Goal: Task Accomplishment & Management: Manage account settings

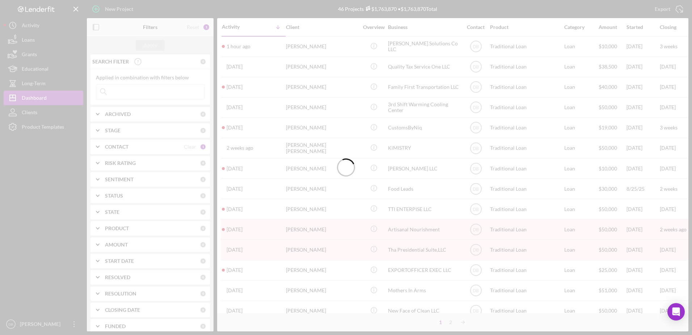
click at [138, 94] on div at bounding box center [346, 167] width 692 height 335
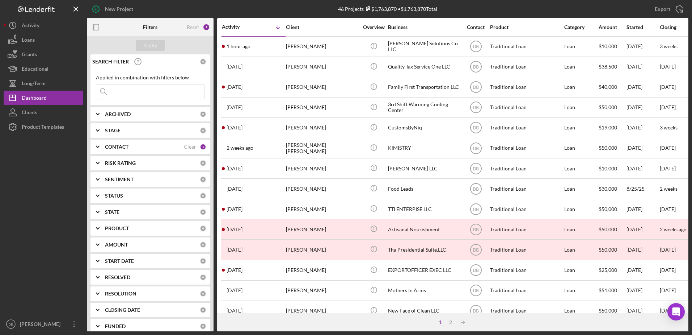
click at [137, 92] on input at bounding box center [150, 91] width 108 height 14
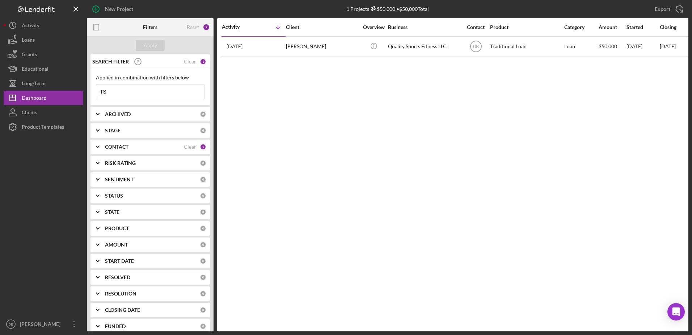
click at [141, 92] on input "TS" at bounding box center [150, 91] width 108 height 14
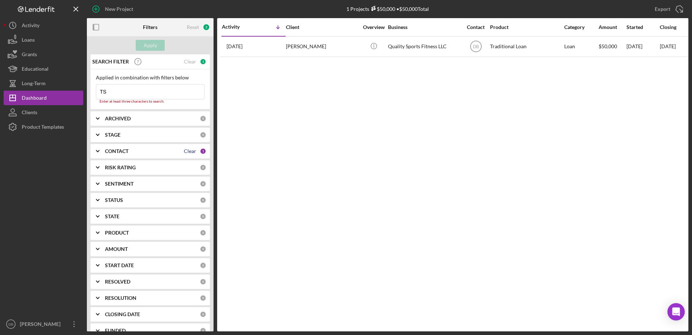
click at [191, 151] on div "Clear" at bounding box center [190, 151] width 12 height 6
click at [143, 86] on input "TS" at bounding box center [150, 91] width 108 height 14
type input "T"
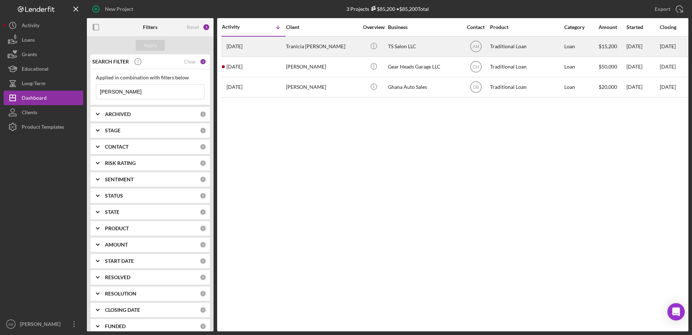
type input "sal"
click at [290, 47] on div "Tranicia Acoff" at bounding box center [322, 46] width 72 height 19
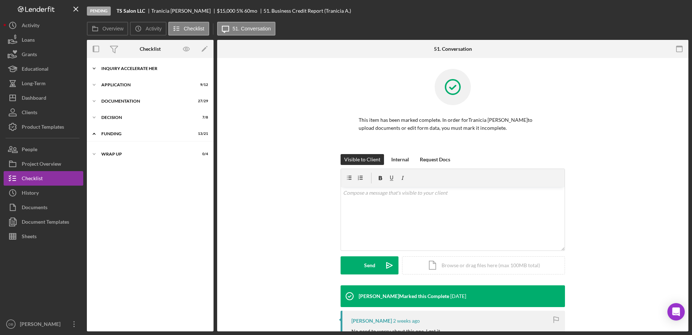
click at [152, 70] on div "Inquiry Accelerate Her" at bounding box center [152, 68] width 103 height 4
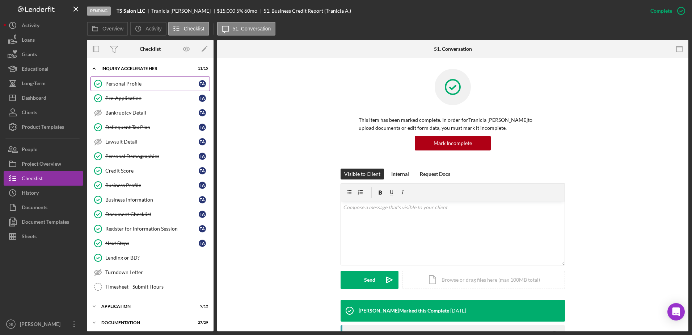
click at [146, 83] on div "Personal Profile" at bounding box center [151, 84] width 93 height 6
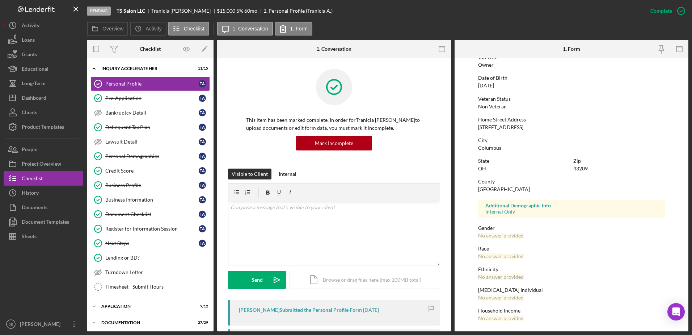
scroll to position [65, 0]
click at [135, 98] on div "Pre-Application" at bounding box center [151, 98] width 93 height 6
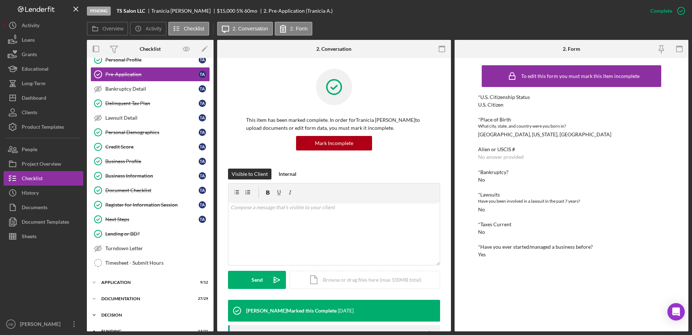
scroll to position [36, 0]
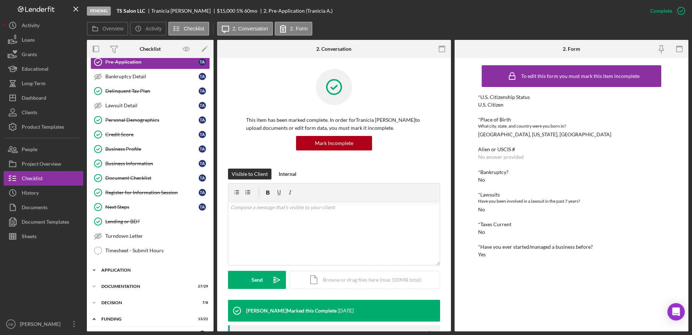
click at [116, 266] on div "Icon/Expander Application 9 / 12" at bounding box center [150, 270] width 127 height 14
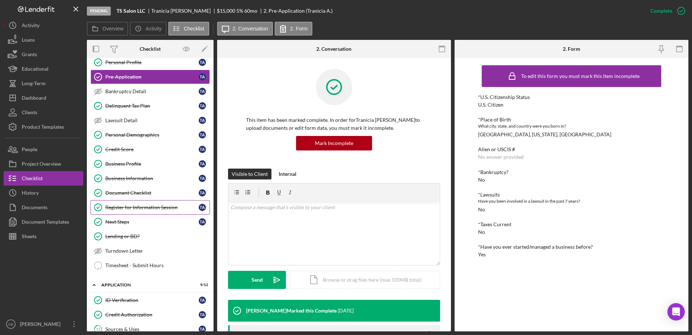
scroll to position [0, 0]
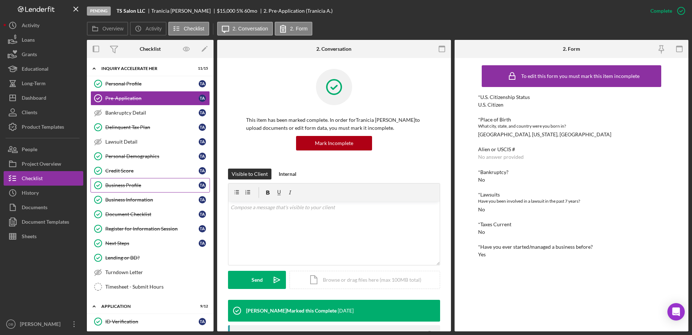
click at [143, 185] on div "Business Profile" at bounding box center [151, 185] width 93 height 6
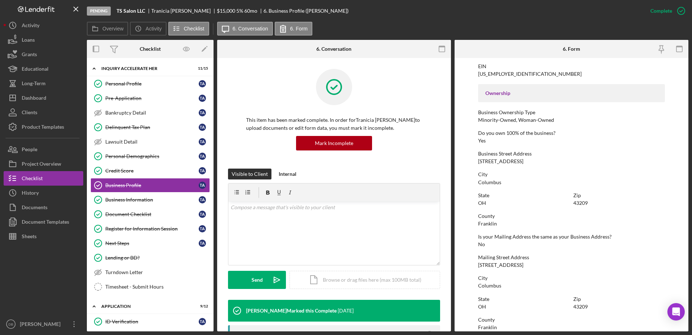
scroll to position [356, 0]
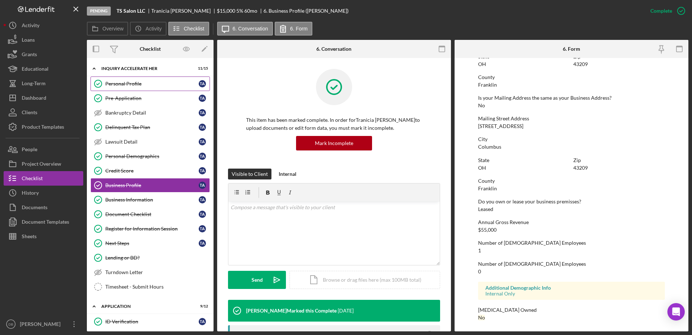
click at [141, 87] on link "Personal Profile Personal Profile T A" at bounding box center [151, 83] width 120 height 14
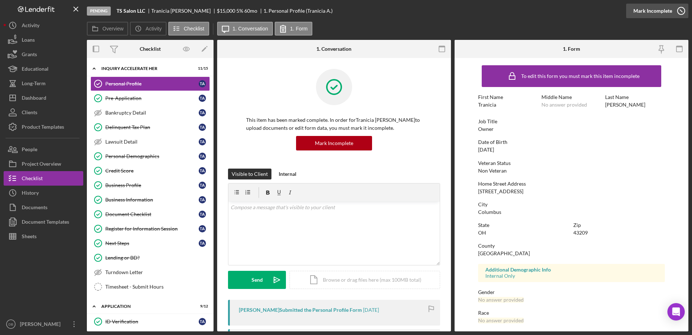
click at [674, 10] on icon "button" at bounding box center [682, 11] width 18 height 18
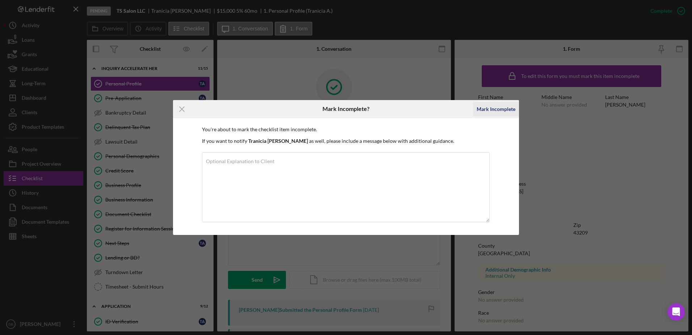
click at [508, 108] on div "Mark Incomplete" at bounding box center [496, 109] width 39 height 14
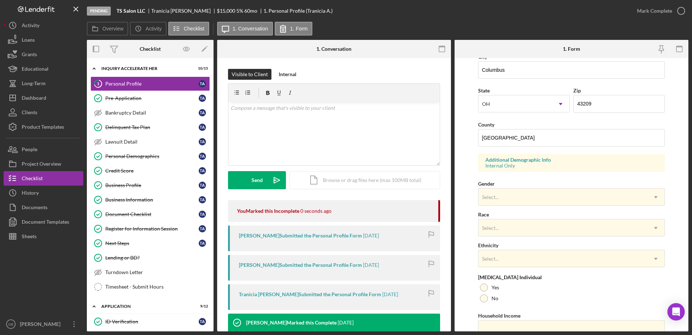
scroll to position [210, 0]
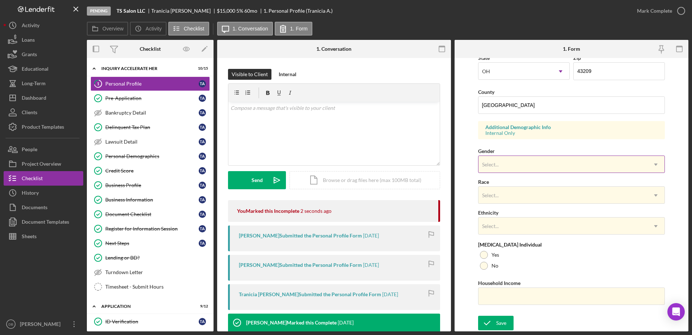
click at [499, 159] on div "Select..." at bounding box center [563, 164] width 169 height 17
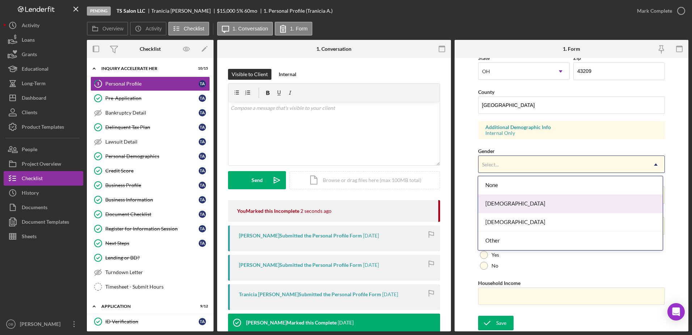
click at [503, 204] on div "Female" at bounding box center [570, 203] width 185 height 18
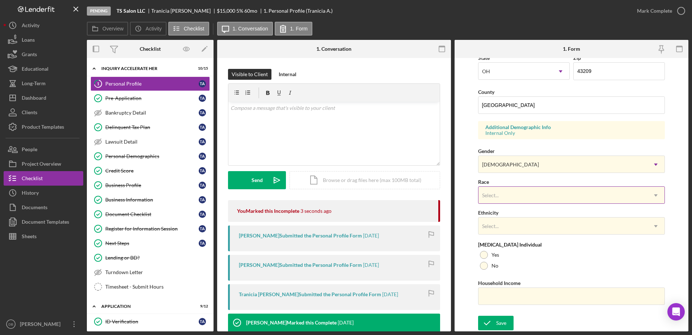
click at [499, 187] on div "Select..." at bounding box center [563, 195] width 169 height 17
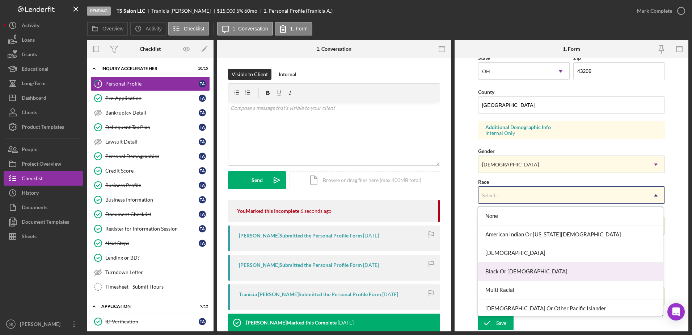
click at [498, 265] on div "Black Or African American" at bounding box center [570, 271] width 185 height 18
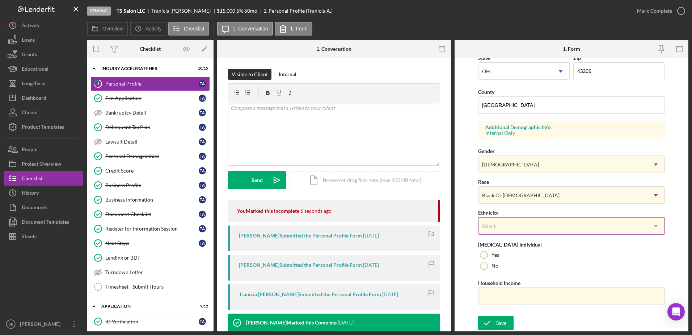
click at [496, 225] on div "Select..." at bounding box center [490, 226] width 17 height 6
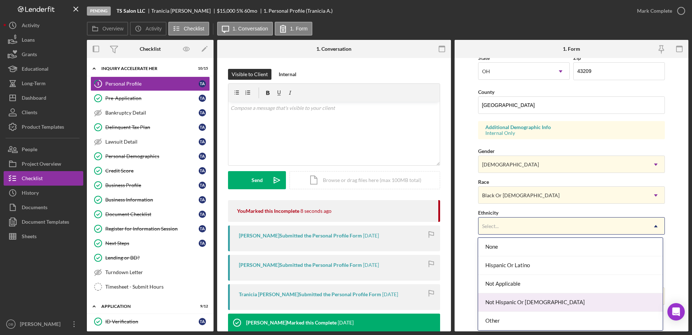
click at [506, 301] on div "Not Hispanic Or Latino" at bounding box center [570, 302] width 185 height 18
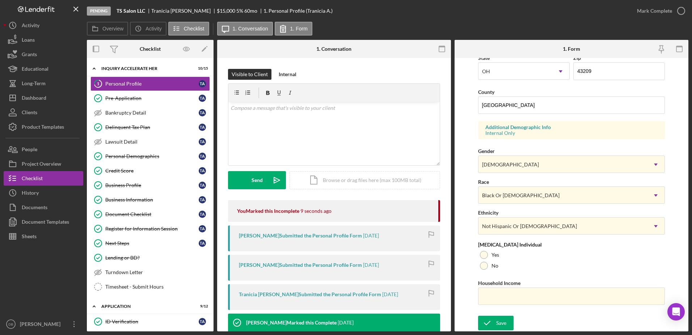
drag, startPoint x: 485, startPoint y: 265, endPoint x: 485, endPoint y: 271, distance: 6.2
click at [485, 266] on div at bounding box center [484, 265] width 8 height 8
drag, startPoint x: 489, startPoint y: 296, endPoint x: 484, endPoint y: 296, distance: 5.1
click at [489, 296] on input "Household Income" at bounding box center [571, 295] width 187 height 17
type input "$55,000"
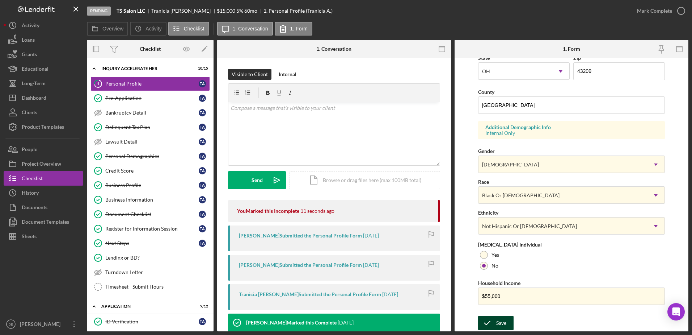
click at [481, 318] on icon "submit" at bounding box center [487, 323] width 18 height 18
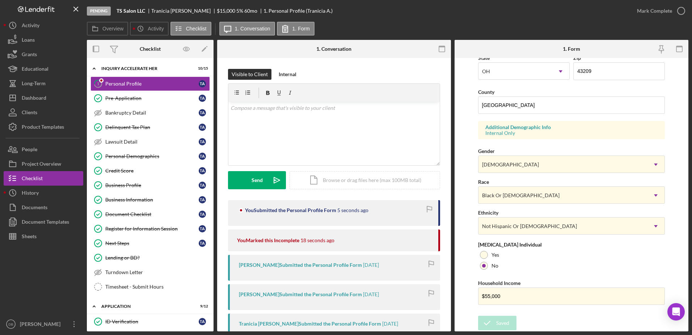
click at [692, 13] on div "Pending TS Salon LLC Tranicia Acoff $15,000 5 % 60 mo 1. Personal Profile (Tran…" at bounding box center [346, 167] width 692 height 335
click at [686, 11] on icon "button" at bounding box center [682, 11] width 18 height 18
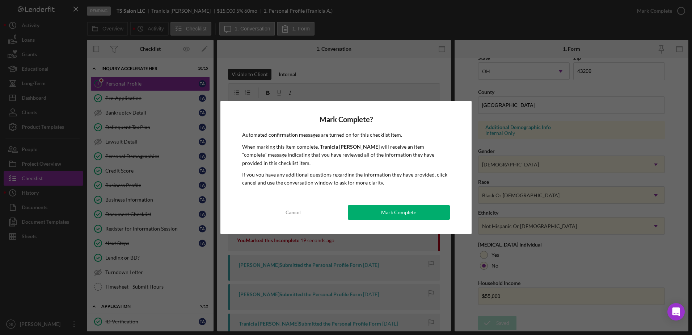
click at [431, 213] on button "Mark Complete" at bounding box center [399, 212] width 102 height 14
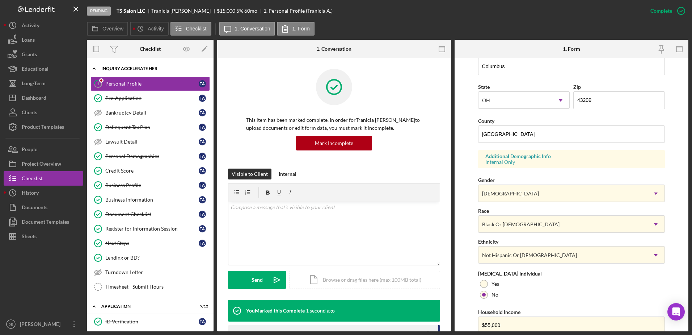
scroll to position [239, 0]
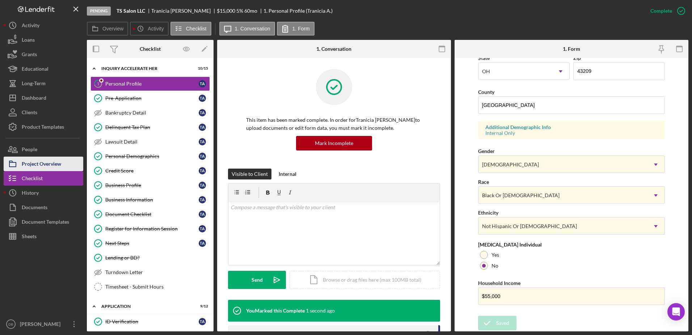
click at [46, 161] on div "Project Overview" at bounding box center [41, 164] width 39 height 16
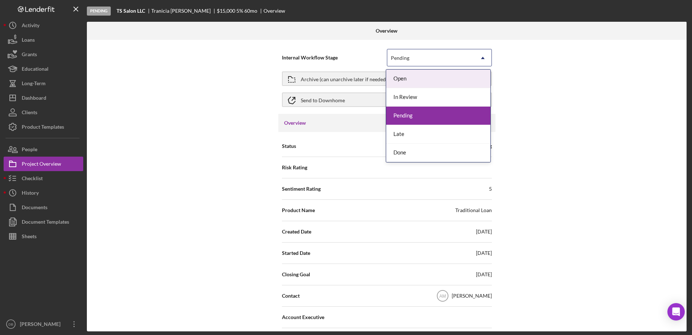
click at [430, 59] on div "Pending" at bounding box center [431, 58] width 87 height 17
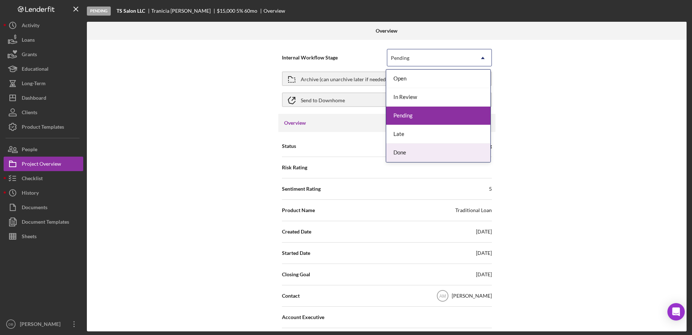
click at [408, 153] on div "Done" at bounding box center [438, 152] width 104 height 18
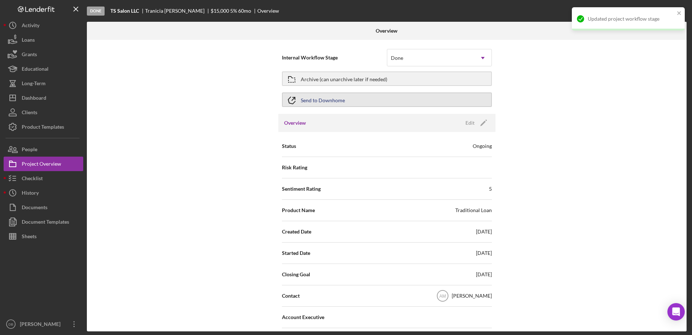
click at [326, 98] on div "Send to Downhome" at bounding box center [323, 99] width 44 height 13
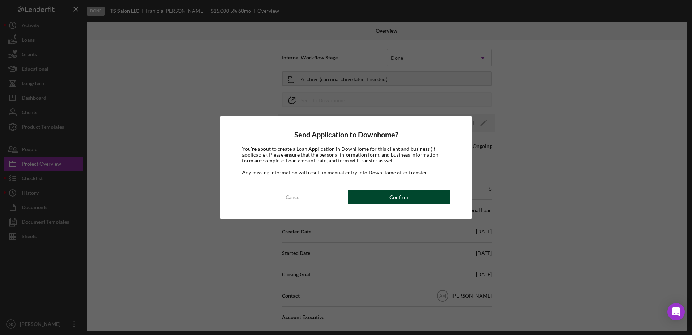
click at [399, 192] on div "Confirm" at bounding box center [399, 197] width 19 height 14
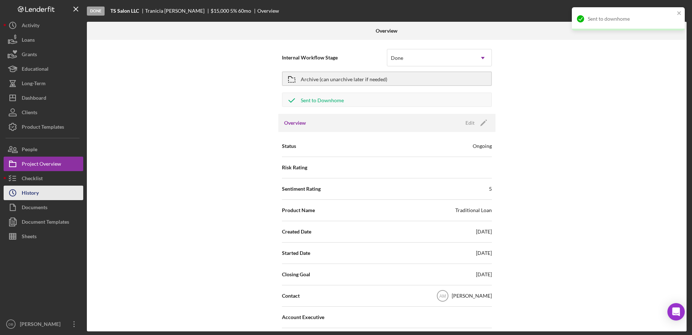
click at [43, 198] on button "Icon/History History" at bounding box center [44, 192] width 80 height 14
click at [46, 205] on div "Documents" at bounding box center [35, 208] width 26 height 16
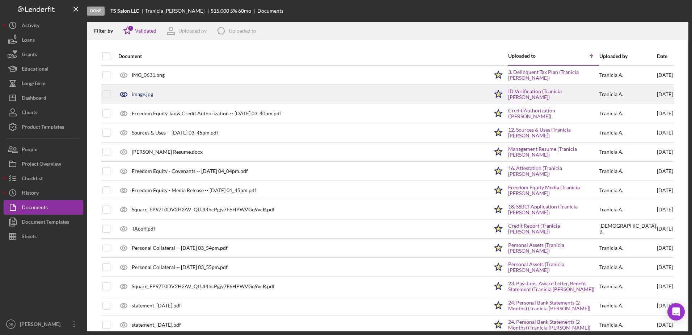
drag, startPoint x: 105, startPoint y: 54, endPoint x: 133, endPoint y: 99, distance: 52.7
click at [105, 55] on input "checkbox" at bounding box center [106, 56] width 7 height 7
checkbox input "true"
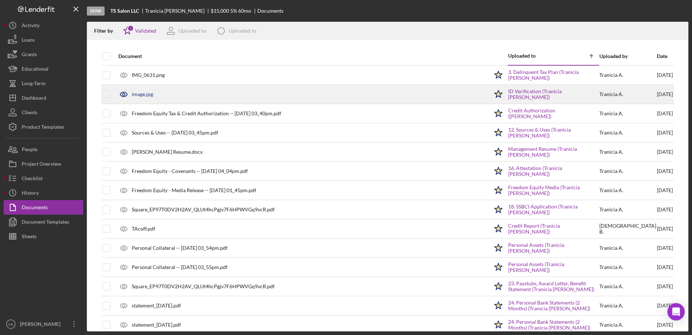
checkbox input "true"
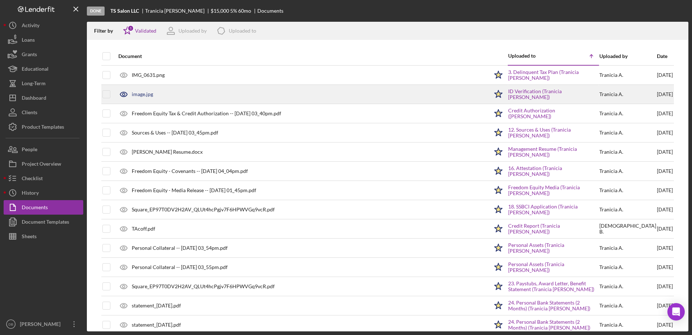
checkbox input "true"
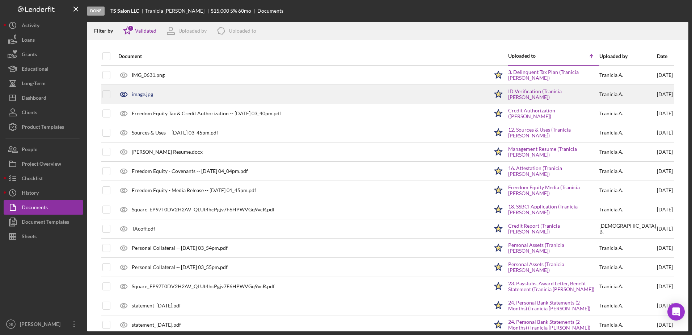
checkbox input "true"
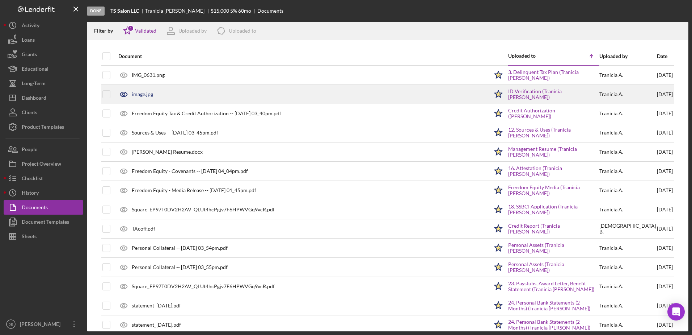
checkbox input "true"
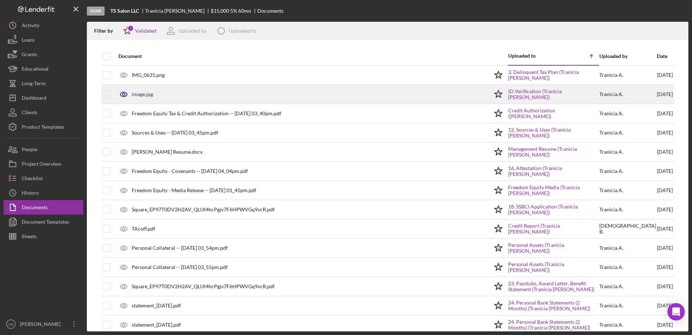
checkbox input "true"
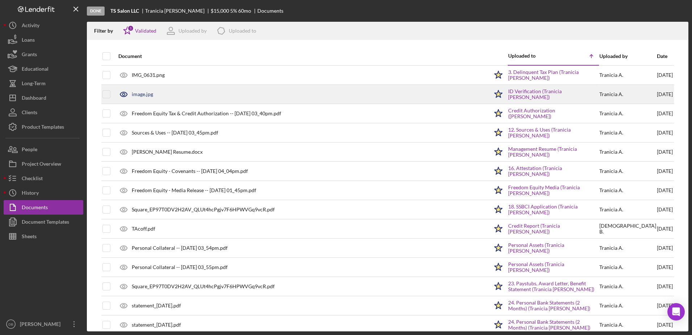
checkbox input "true"
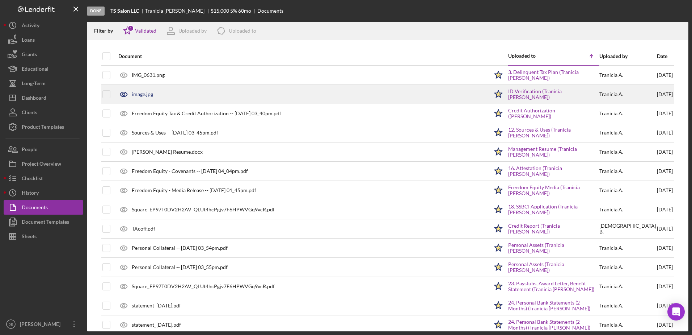
checkbox input "true"
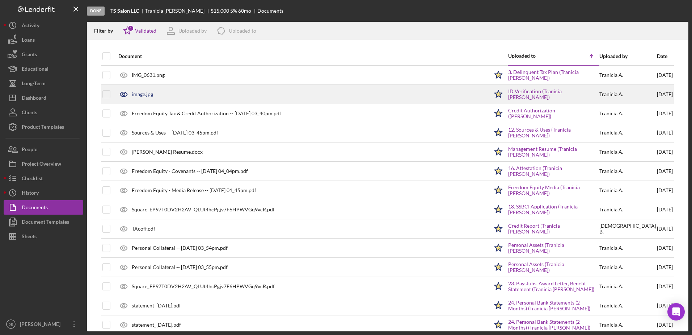
checkbox input "true"
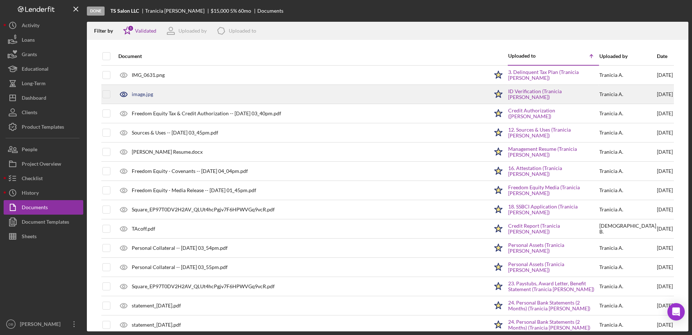
checkbox input "true"
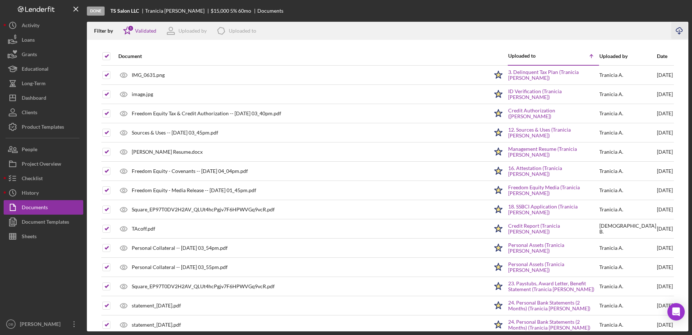
click at [677, 30] on icon "Icon/Download" at bounding box center [680, 31] width 16 height 16
click at [42, 99] on div "Dashboard" at bounding box center [34, 99] width 25 height 16
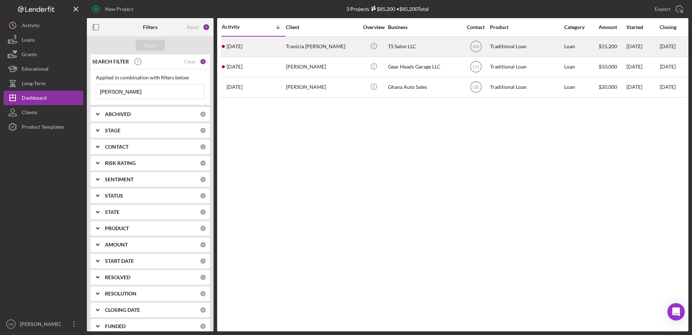
click at [296, 48] on div "Tranicia Acoff" at bounding box center [322, 46] width 72 height 19
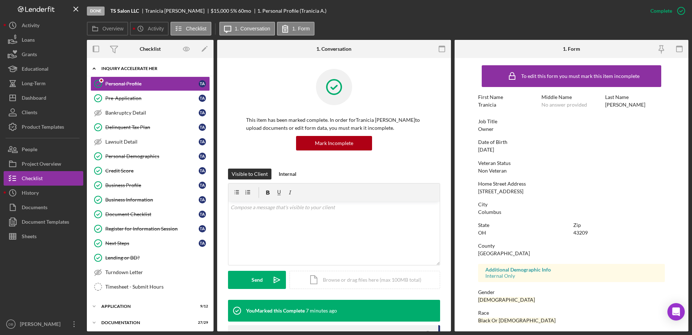
click at [155, 69] on div "Inquiry Accelerate Her" at bounding box center [152, 68] width 103 height 4
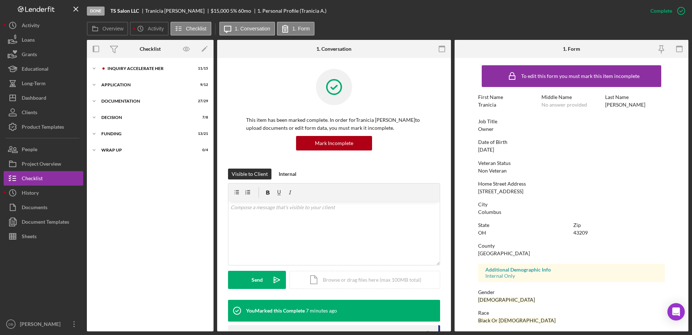
click at [154, 78] on div "Icon/Expander Application 9 / 12" at bounding box center [150, 85] width 127 height 14
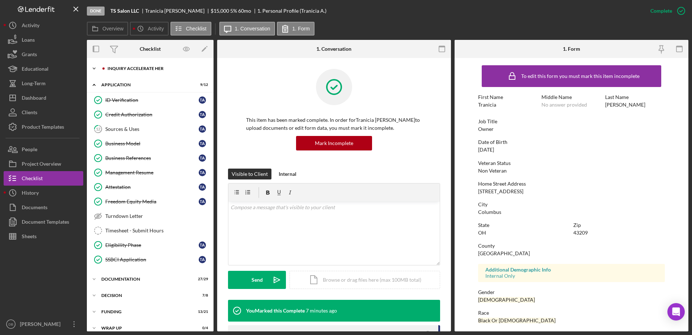
click at [133, 70] on div "Inquiry Accelerate Her" at bounding box center [156, 68] width 97 height 4
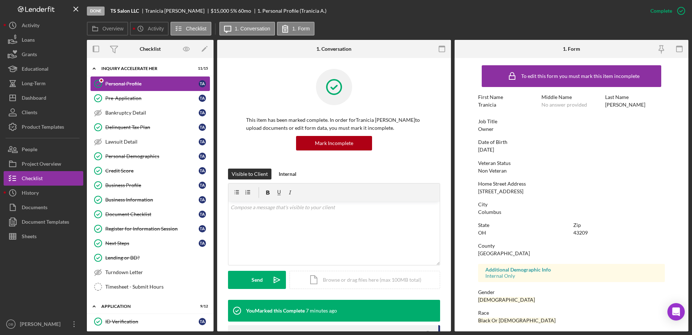
click at [134, 81] on div "Personal Profile" at bounding box center [151, 84] width 93 height 6
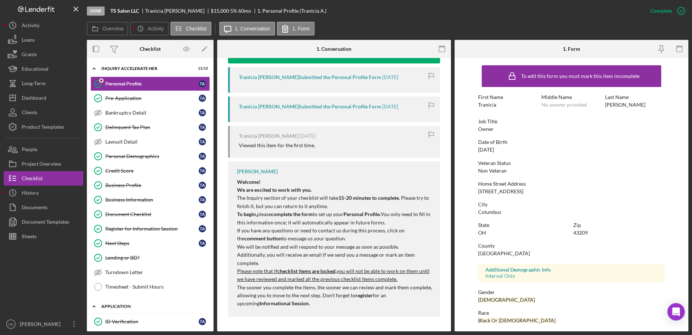
scroll to position [72, 0]
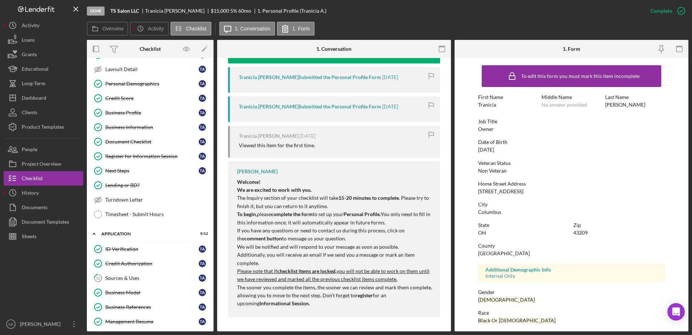
drag, startPoint x: 120, startPoint y: 180, endPoint x: 247, endPoint y: 193, distance: 127.1
click at [120, 180] on link "Lending or BD? Lending or BD?" at bounding box center [151, 185] width 120 height 14
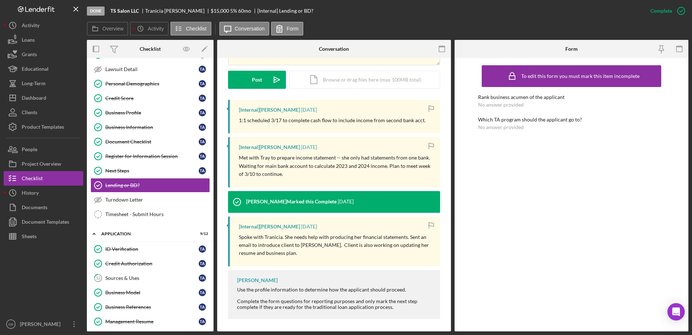
scroll to position [188, 0]
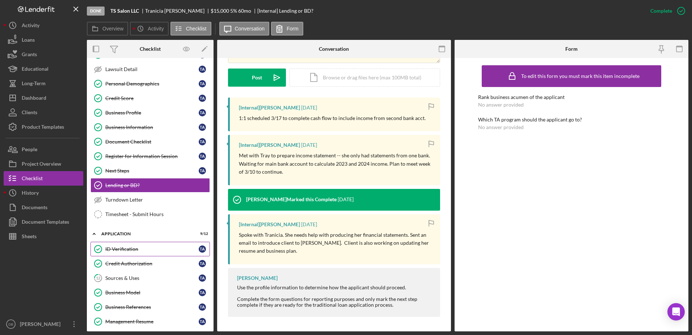
click at [142, 242] on link "ID Verification ID Verification T A" at bounding box center [151, 249] width 120 height 14
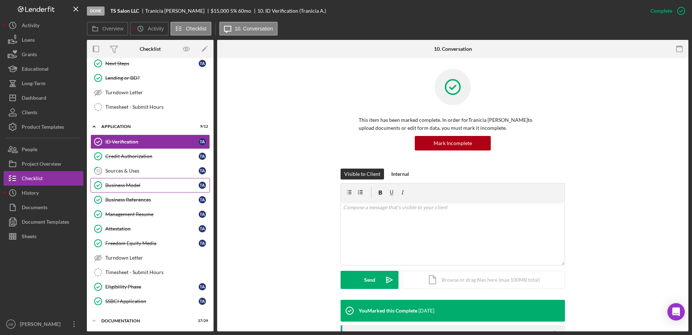
scroll to position [181, 0]
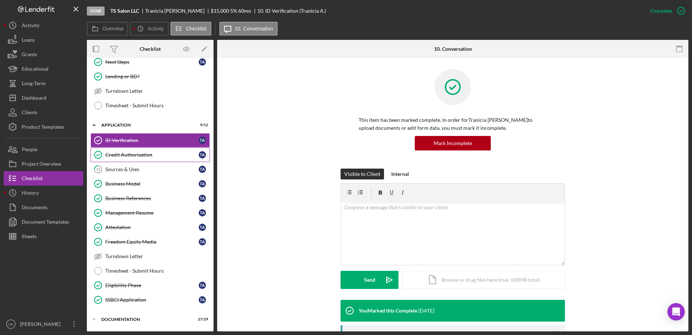
click at [116, 149] on link "Credit Authorization Credit Authorization T A" at bounding box center [151, 154] width 120 height 14
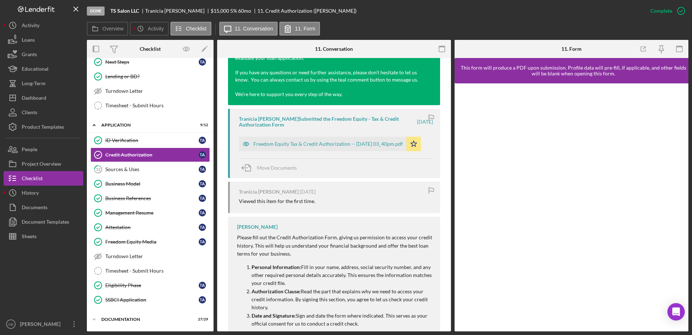
scroll to position [362, 0]
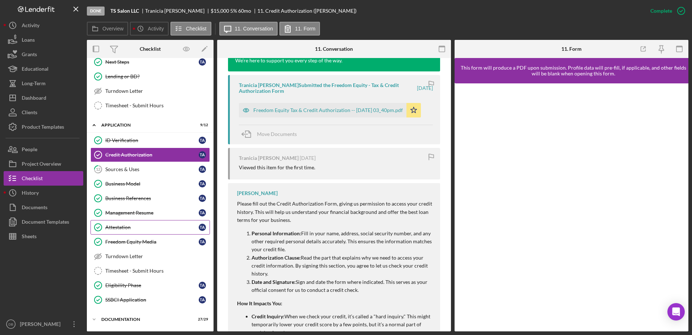
drag, startPoint x: 113, startPoint y: 193, endPoint x: 139, endPoint y: 226, distance: 42.0
click at [113, 193] on link "Business References Business References T A" at bounding box center [151, 198] width 120 height 14
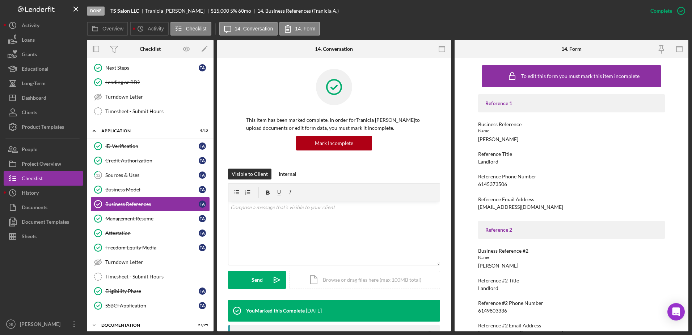
scroll to position [120, 0]
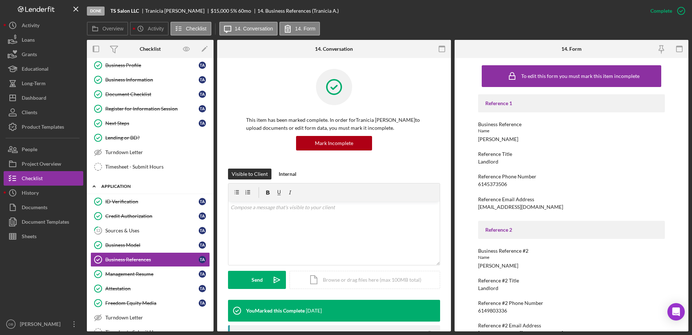
drag, startPoint x: 107, startPoint y: 179, endPoint x: 108, endPoint y: 186, distance: 7.0
click at [108, 182] on div "Icon/Expander Inquiry Accelerate Her 11 / 15 Personal Profile Personal Profile …" at bounding box center [150, 189] width 127 height 495
click at [113, 184] on div "Application" at bounding box center [152, 186] width 103 height 4
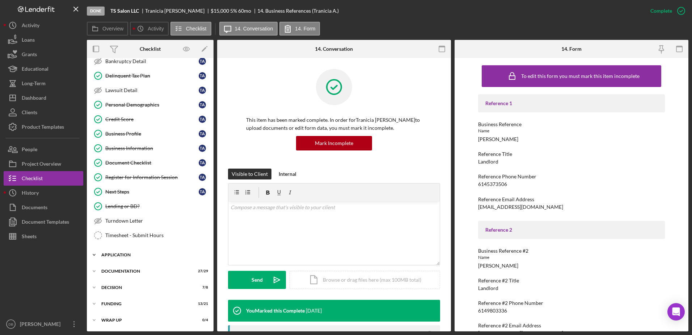
click at [145, 256] on div "Application" at bounding box center [152, 254] width 103 height 4
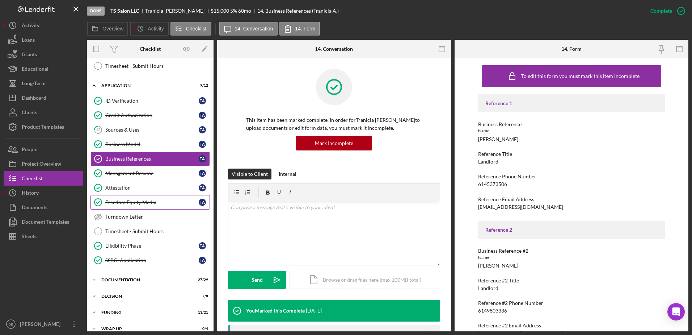
scroll to position [221, 0]
click at [129, 180] on link "Attestation Attestation T A" at bounding box center [151, 187] width 120 height 14
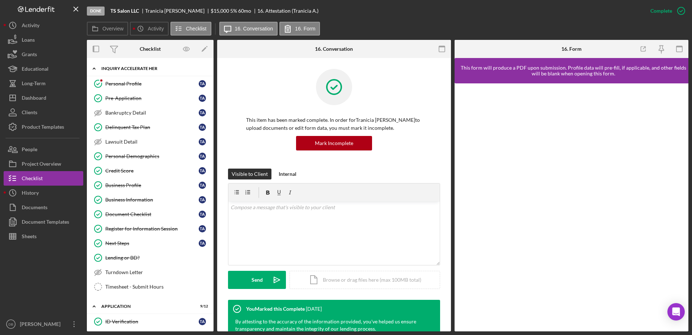
click at [120, 65] on div "Icon/Expander Inquiry Accelerate Her 11 / 15" at bounding box center [150, 68] width 127 height 15
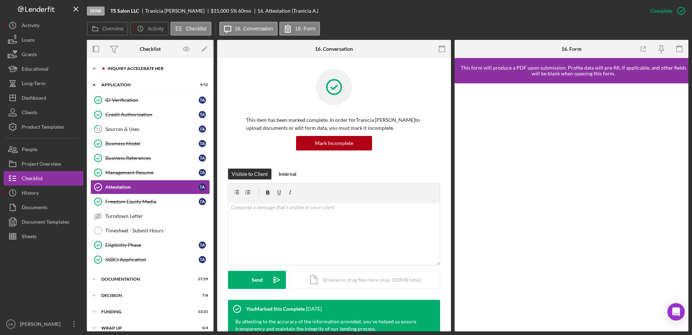
click at [120, 66] on div "Inquiry Accelerate Her" at bounding box center [156, 68] width 97 height 4
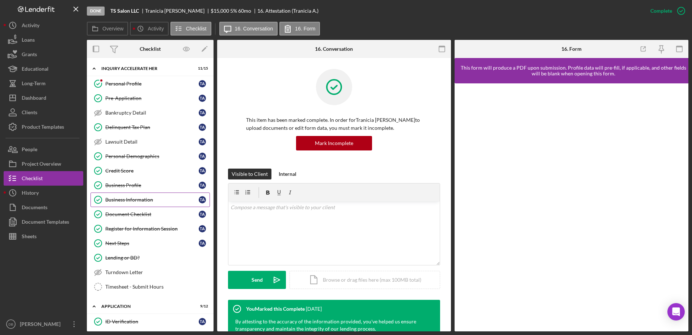
click at [127, 194] on link "Business Information Business Information T A" at bounding box center [151, 199] width 120 height 14
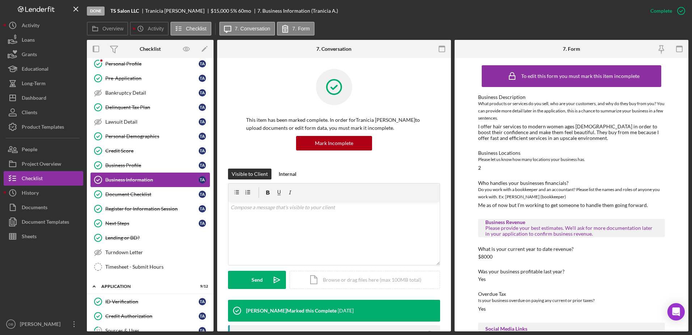
scroll to position [36, 0]
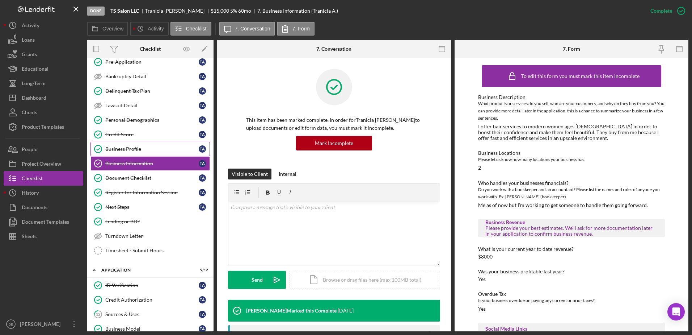
click at [148, 147] on div "Business Profile" at bounding box center [151, 149] width 93 height 6
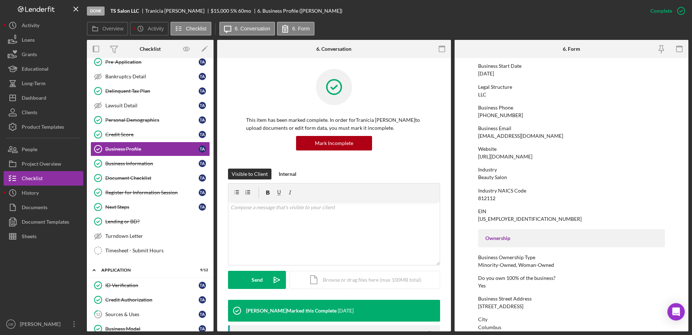
scroll to position [145, 0]
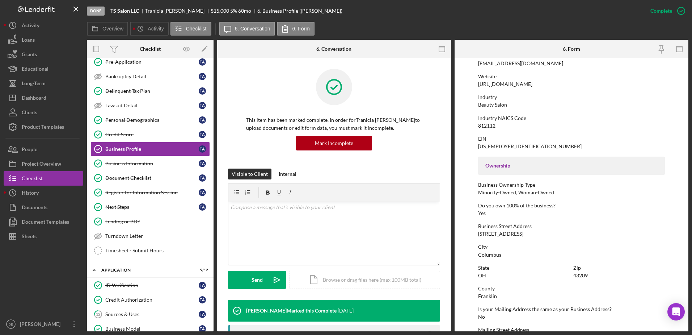
drag, startPoint x: 524, startPoint y: 233, endPoint x: 471, endPoint y: 231, distance: 53.3
click at [471, 231] on form "To edit this form you must mark this item incomplete Business Name TS Salon LLC…" at bounding box center [572, 194] width 234 height 273
copy div "852 S Yearling Rd"
drag, startPoint x: 521, startPoint y: 256, endPoint x: 459, endPoint y: 254, distance: 62.4
click at [459, 254] on form "To edit this form you must mark this item incomplete Business Name TS Salon LLC…" at bounding box center [572, 194] width 234 height 273
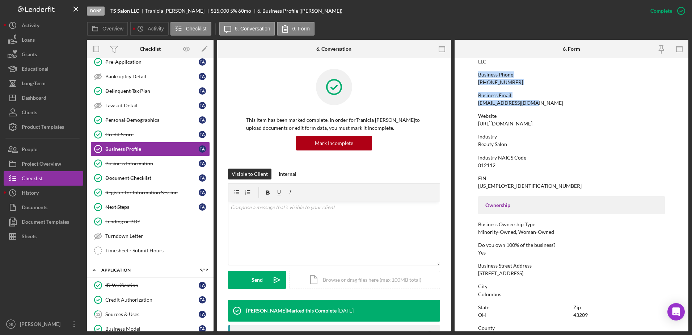
drag, startPoint x: 542, startPoint y: 64, endPoint x: 457, endPoint y: 65, distance: 84.8
click at [457, 65] on form "To edit this form you must mark this item incomplete Business Name TS Salon LLC…" at bounding box center [572, 194] width 234 height 273
drag, startPoint x: 457, startPoint y: 65, endPoint x: 543, endPoint y: 100, distance: 92.6
click at [543, 100] on div "Business Email mstranicia@gmail.com" at bounding box center [571, 99] width 187 height 13
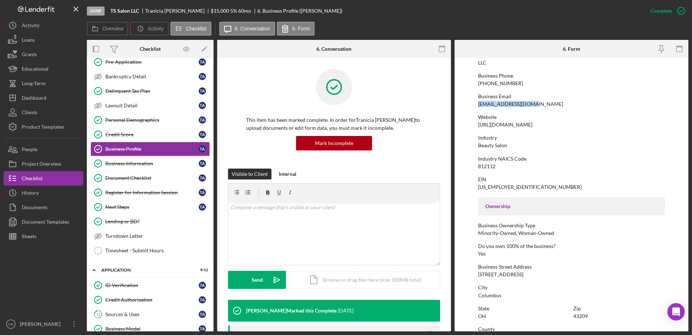
drag, startPoint x: 533, startPoint y: 104, endPoint x: 477, endPoint y: 106, distance: 56.9
click at [477, 106] on form "To edit this form you must mark this item incomplete Business Name TS Salon LLC…" at bounding box center [572, 194] width 234 height 273
copy div "mstranicia@gmail.com"
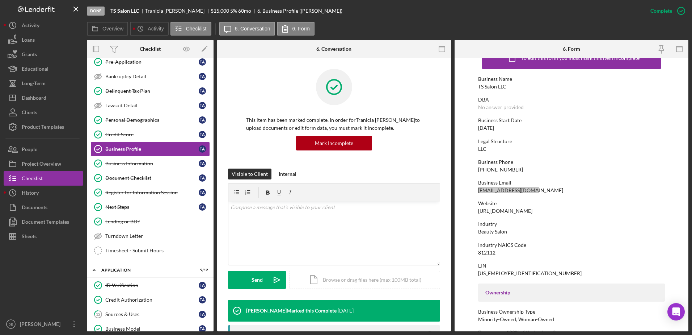
scroll to position [0, 0]
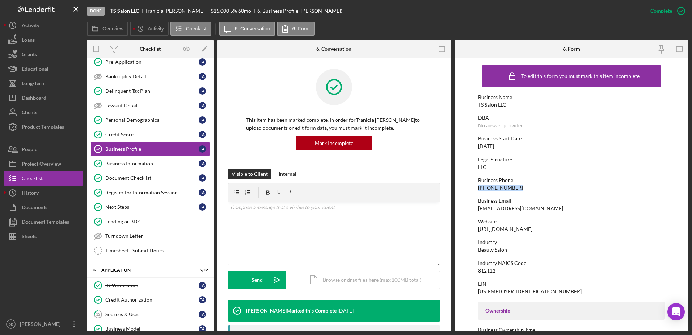
drag, startPoint x: 518, startPoint y: 189, endPoint x: 470, endPoint y: 189, distance: 47.1
click at [470, 189] on form "To edit this form you must mark this item incomplete Business Name TS Salon LLC…" at bounding box center [572, 194] width 234 height 273
copy div "(877) 288-2562"
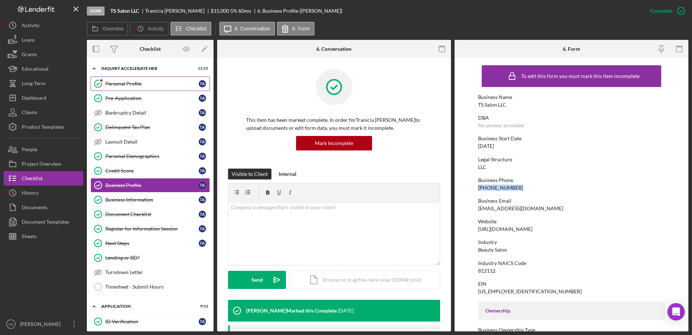
click at [130, 88] on link "Personal Profile Personal Profile T A" at bounding box center [151, 83] width 120 height 14
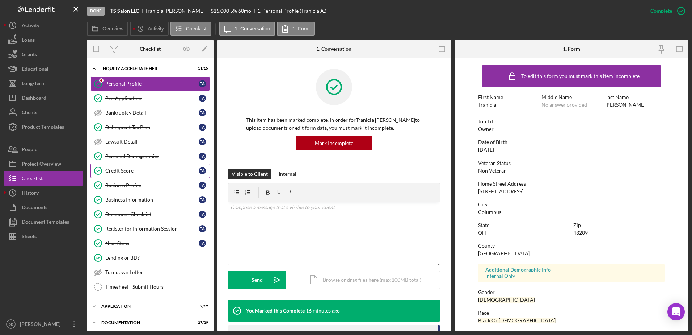
drag, startPoint x: 158, startPoint y: 181, endPoint x: 204, endPoint y: 166, distance: 48.2
click at [158, 181] on link "Business Profile Business Profile T A" at bounding box center [151, 185] width 120 height 14
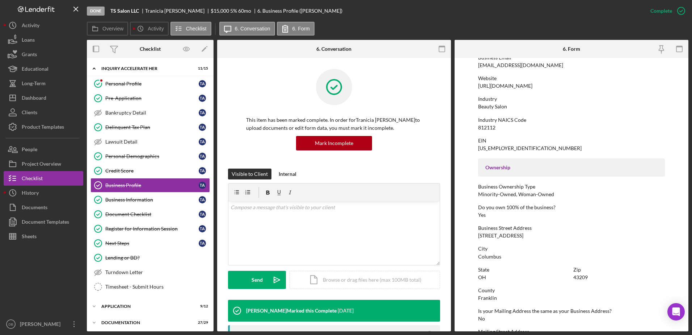
scroll to position [145, 0]
drag, startPoint x: 519, startPoint y: 231, endPoint x: 469, endPoint y: 231, distance: 50.0
click at [469, 231] on form "To edit this form you must mark this item incomplete Business Name TS Salon LLC…" at bounding box center [572, 194] width 234 height 273
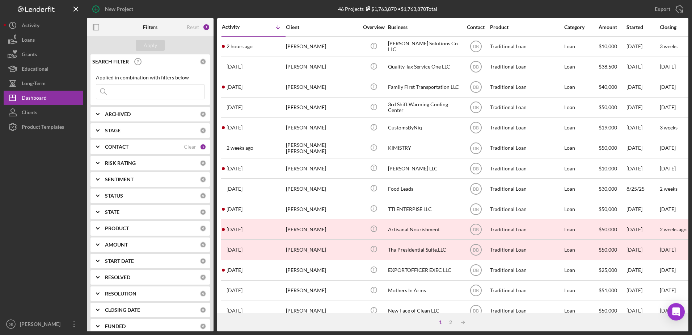
click at [150, 92] on input at bounding box center [150, 91] width 108 height 14
click at [154, 93] on input at bounding box center [150, 91] width 108 height 14
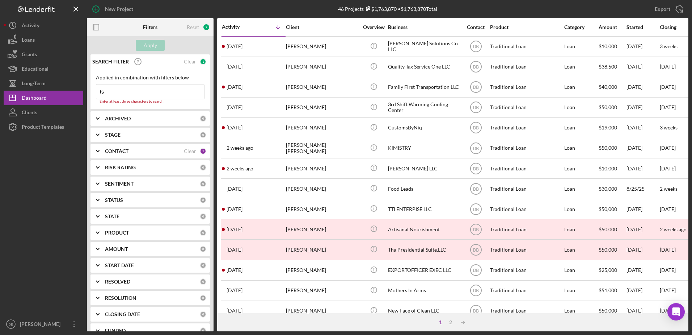
drag, startPoint x: 154, startPoint y: 93, endPoint x: 145, endPoint y: 93, distance: 8.7
type input "ts"
click at [187, 74] on div "Applied in combination with filters below ts Icon/Menu Close Enter at least thr…" at bounding box center [151, 89] width 120 height 40
click at [191, 66] on div "SEARCH FILTER Clear 1" at bounding box center [149, 62] width 116 height 18
click at [191, 63] on div "Clear" at bounding box center [190, 62] width 12 height 6
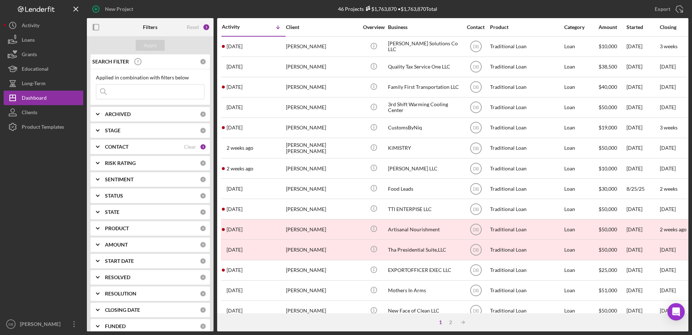
click at [180, 148] on div "CONTACT" at bounding box center [144, 147] width 79 height 6
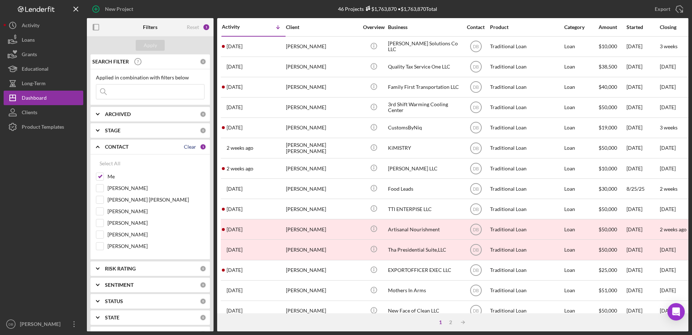
click at [189, 148] on div "Clear" at bounding box center [190, 147] width 12 height 6
checkbox input "false"
click at [137, 89] on input at bounding box center [150, 91] width 108 height 14
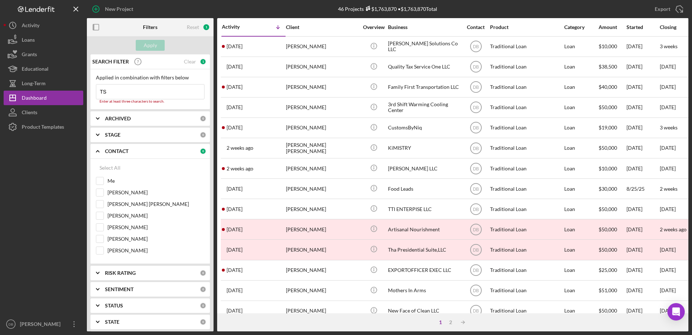
drag, startPoint x: 137, startPoint y: 89, endPoint x: 135, endPoint y: 96, distance: 7.5
click at [137, 89] on input "TS" at bounding box center [150, 91] width 108 height 14
type input "TS"
drag, startPoint x: 137, startPoint y: 218, endPoint x: 140, endPoint y: 212, distance: 6.5
click at [138, 214] on label "Aneeka Bashir" at bounding box center [156, 215] width 97 height 7
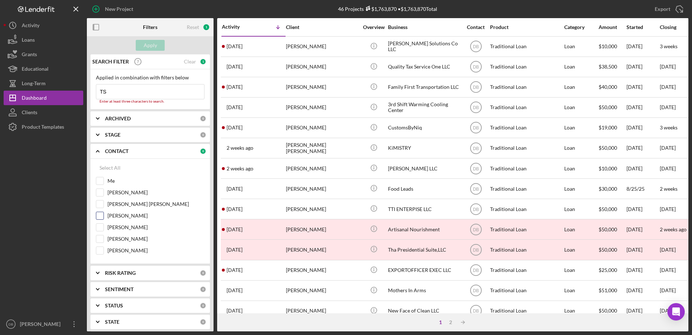
click at [104, 214] on input "Aneeka Bashir" at bounding box center [99, 215] width 7 height 7
click at [113, 87] on div "Applied in combination with filters below TS Icon/Menu Close Enter at least thr…" at bounding box center [150, 89] width 109 height 29
click at [113, 93] on input "TS" at bounding box center [150, 91] width 108 height 14
click at [101, 214] on input "Aneeka Bashir" at bounding box center [99, 215] width 7 height 7
checkbox input "false"
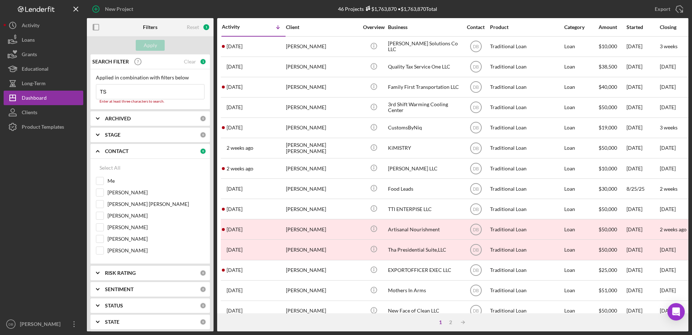
drag, startPoint x: 125, startPoint y: 95, endPoint x: 135, endPoint y: 89, distance: 12.0
click at [125, 95] on input "TS" at bounding box center [150, 91] width 108 height 14
click at [135, 88] on input "TS" at bounding box center [150, 91] width 108 height 14
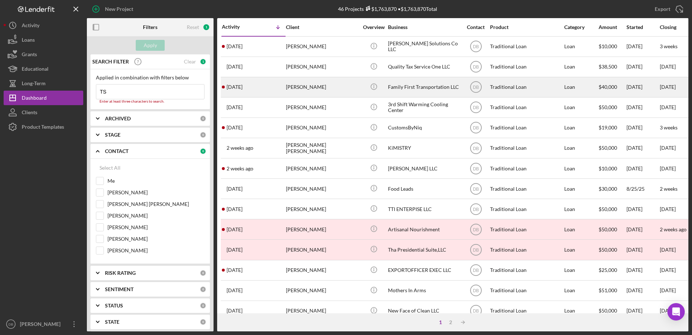
click at [226, 96] on div "5 days ago David Hairston Jr." at bounding box center [253, 87] width 63 height 19
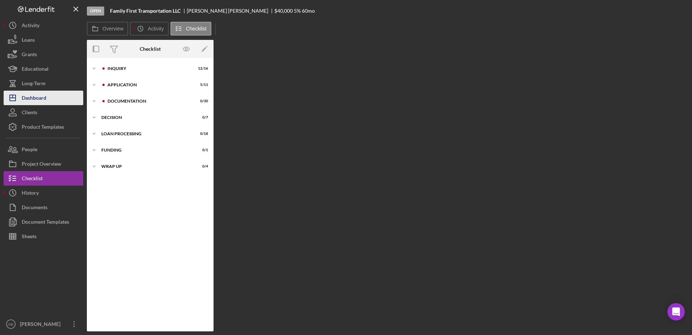
click at [38, 95] on div "Dashboard" at bounding box center [34, 99] width 25 height 16
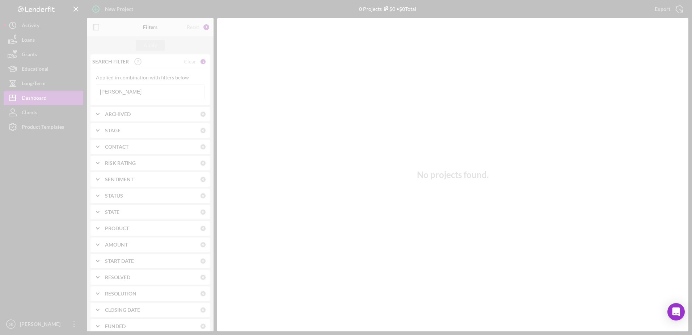
click at [103, 96] on div at bounding box center [346, 167] width 692 height 335
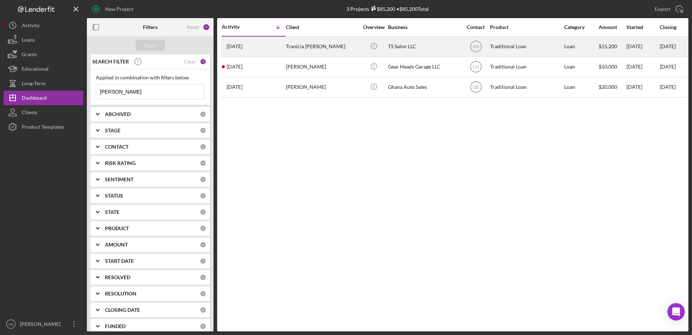
click at [265, 44] on div "6 days ago Tranicia Acoff" at bounding box center [253, 46] width 63 height 19
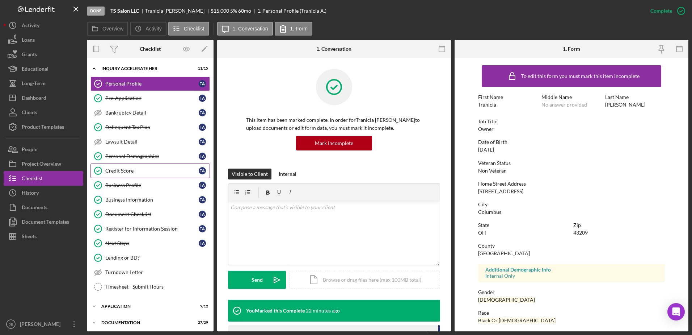
drag, startPoint x: 151, startPoint y: 183, endPoint x: 184, endPoint y: 175, distance: 34.3
click at [151, 183] on div "Business Profile" at bounding box center [151, 185] width 93 height 6
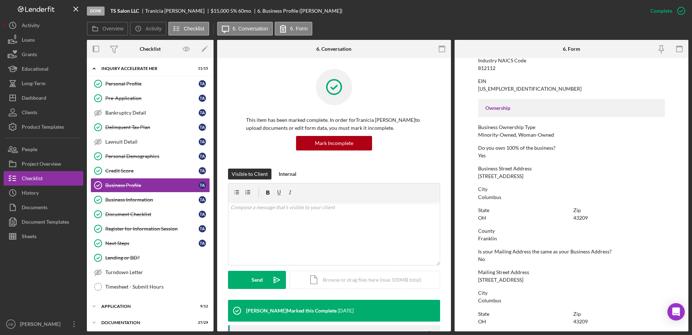
scroll to position [217, 0]
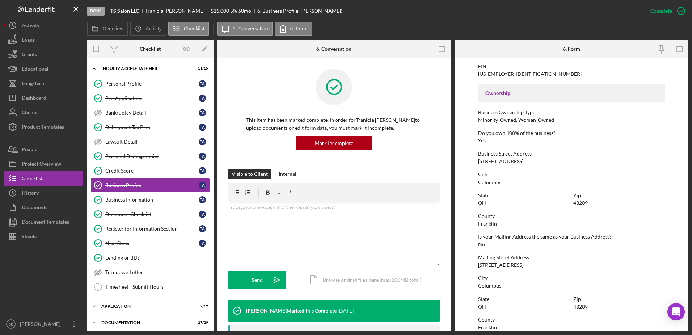
drag, startPoint x: 528, startPoint y: 163, endPoint x: 453, endPoint y: 164, distance: 75.7
click at [453, 164] on div "Overview Internal Workflow Stage Done Icon/Dropdown Arrow Archive (can unarchiv…" at bounding box center [388, 185] width 602 height 291
drag, startPoint x: 645, startPoint y: 171, endPoint x: 608, endPoint y: 162, distance: 38.4
click at [643, 171] on div "To edit this form you must mark this item incomplete Business Name TS Salon LLC…" at bounding box center [571, 155] width 187 height 622
drag, startPoint x: 519, startPoint y: 164, endPoint x: 477, endPoint y: 164, distance: 41.7
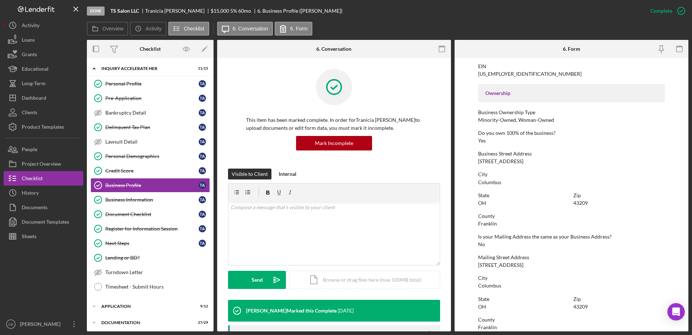
click at [477, 164] on form "To edit this form you must mark this item incomplete Business Name TS Salon LLC…" at bounding box center [572, 194] width 234 height 273
copy div "852 S Yearling Rd"
drag, startPoint x: 120, startPoint y: 84, endPoint x: 432, endPoint y: 169, distance: 322.8
click at [120, 84] on div "Personal Profile" at bounding box center [151, 84] width 93 height 6
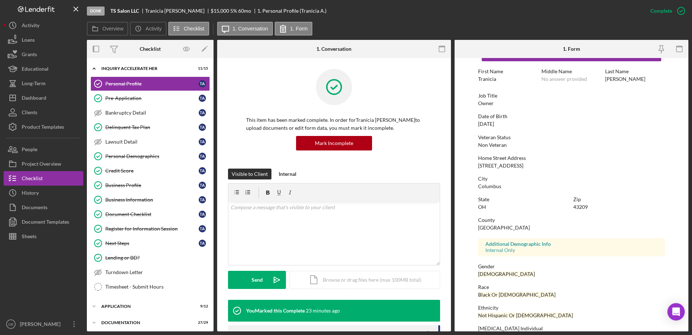
scroll to position [65, 0]
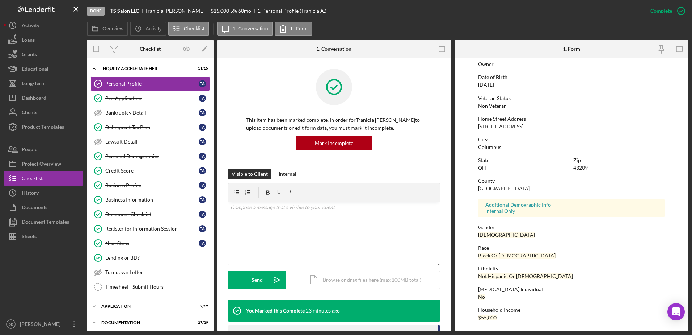
drag, startPoint x: 473, startPoint y: 127, endPoint x: 466, endPoint y: 127, distance: 6.5
click at [466, 127] on form "To edit this form you must mark this item incomplete First Name Tranicia Middle…" at bounding box center [572, 194] width 234 height 273
